Goal: Information Seeking & Learning: Learn about a topic

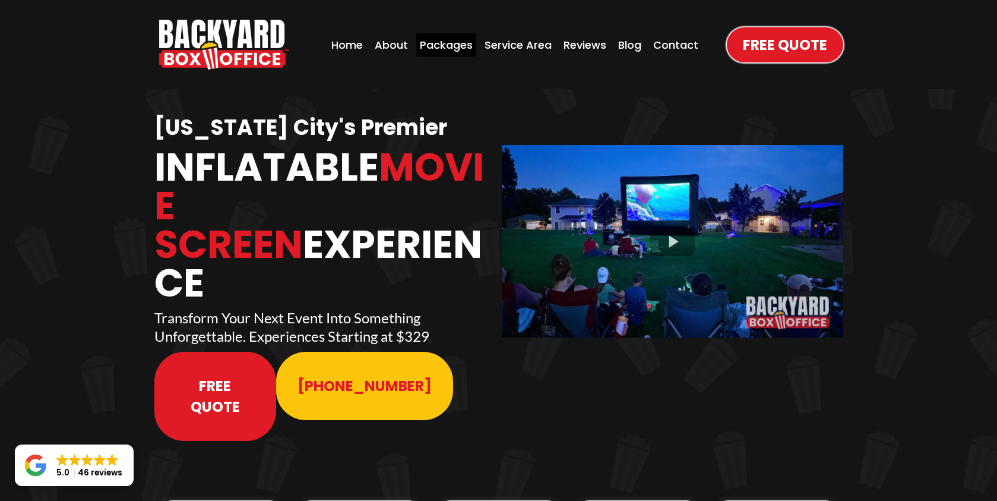
click at [442, 47] on div "Packages" at bounding box center [446, 44] width 60 height 23
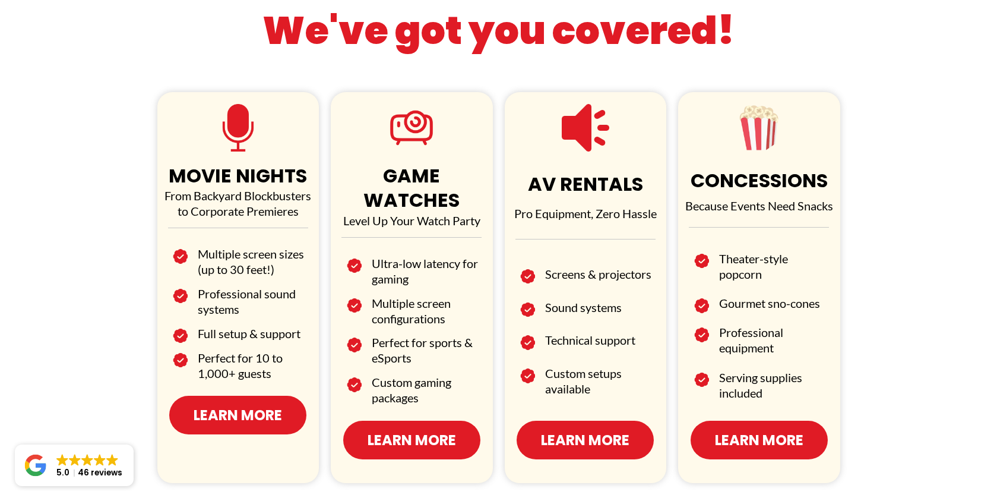
scroll to position [654, 0]
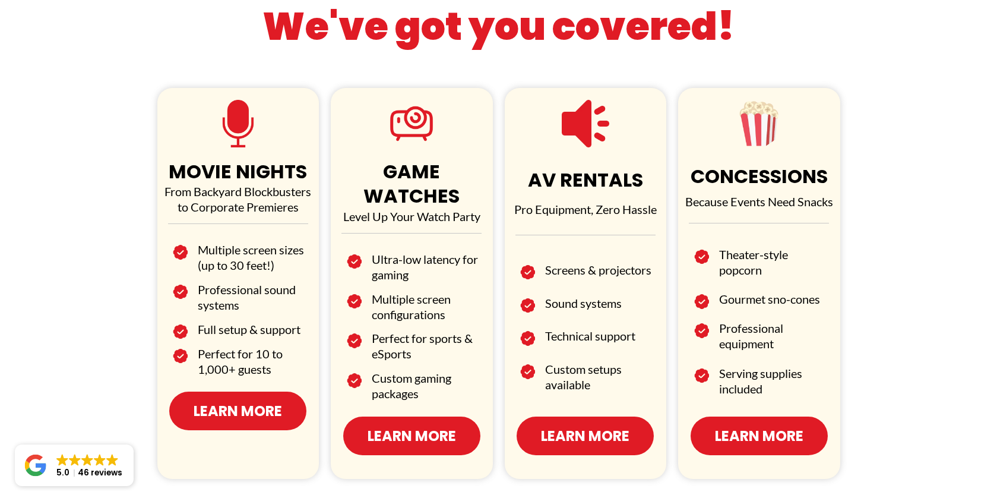
click at [227, 413] on span "Learn More" at bounding box center [238, 410] width 88 height 21
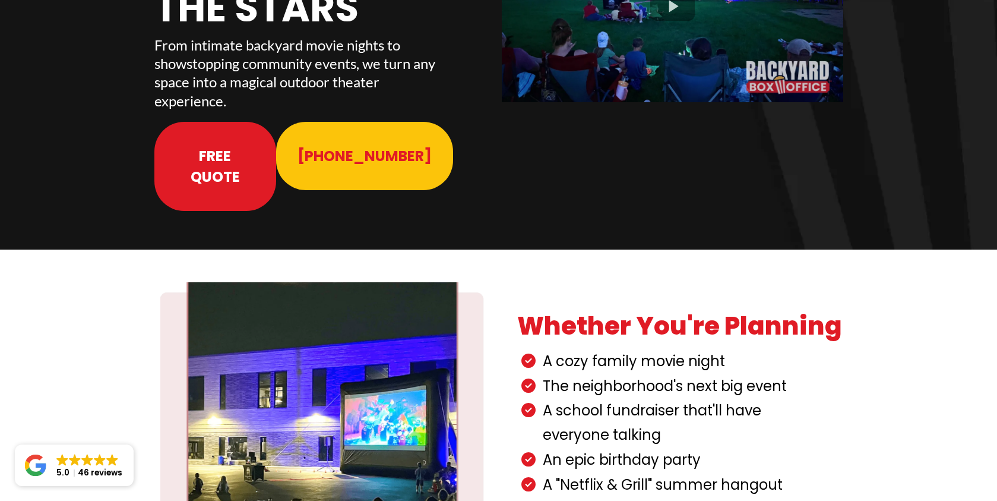
scroll to position [234, 0]
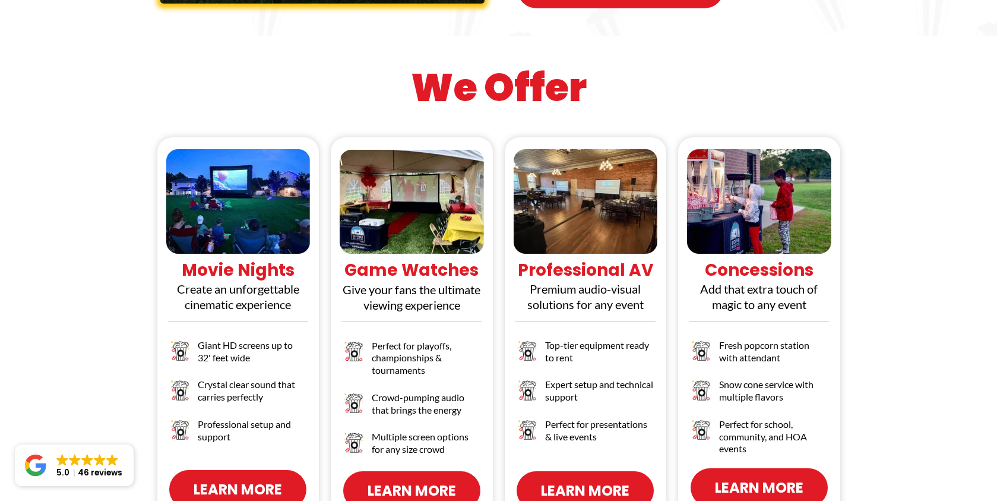
scroll to position [1097, 0]
